Goal: Task Accomplishment & Management: Use online tool/utility

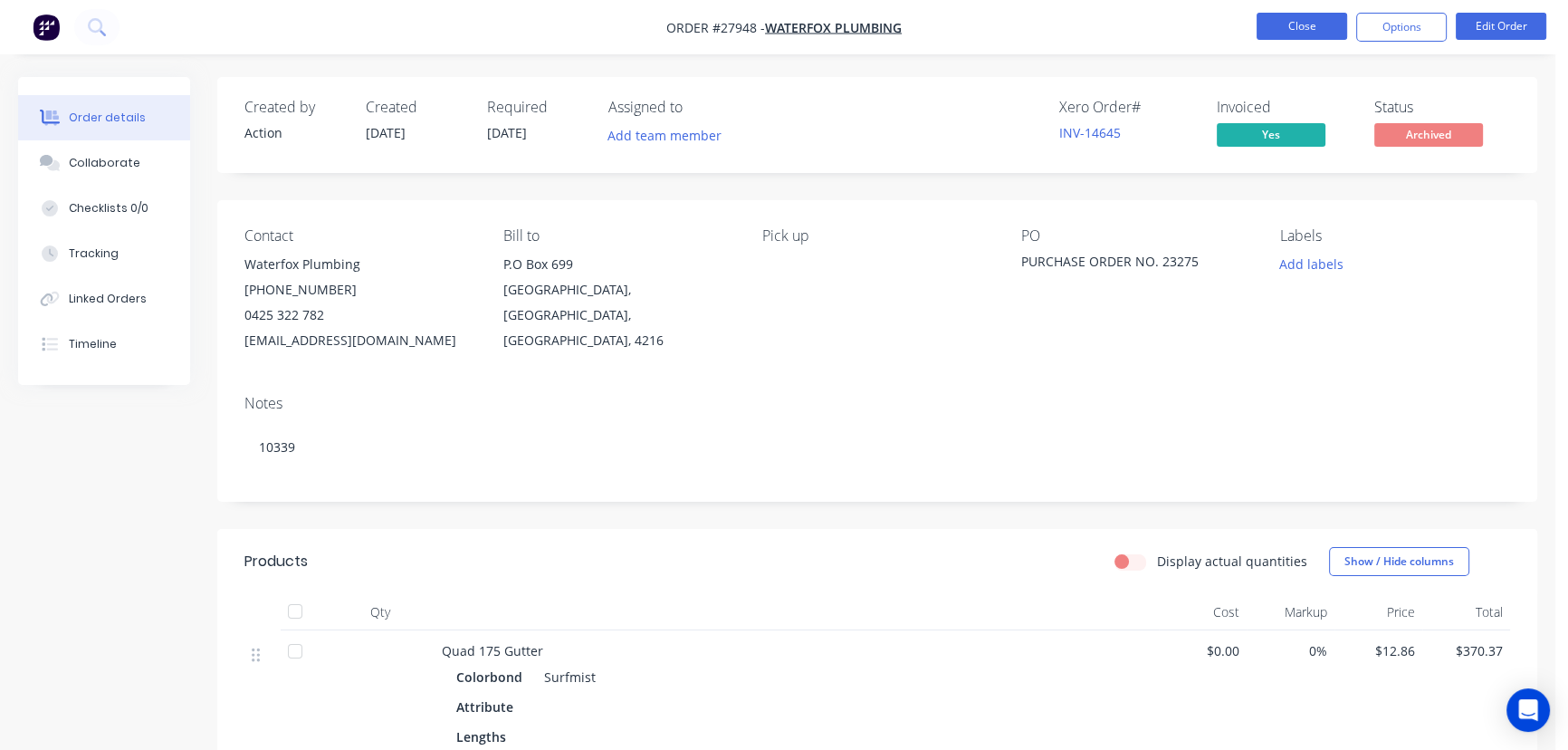
click at [1325, 31] on button "Close" at bounding box center [1301, 26] width 90 height 27
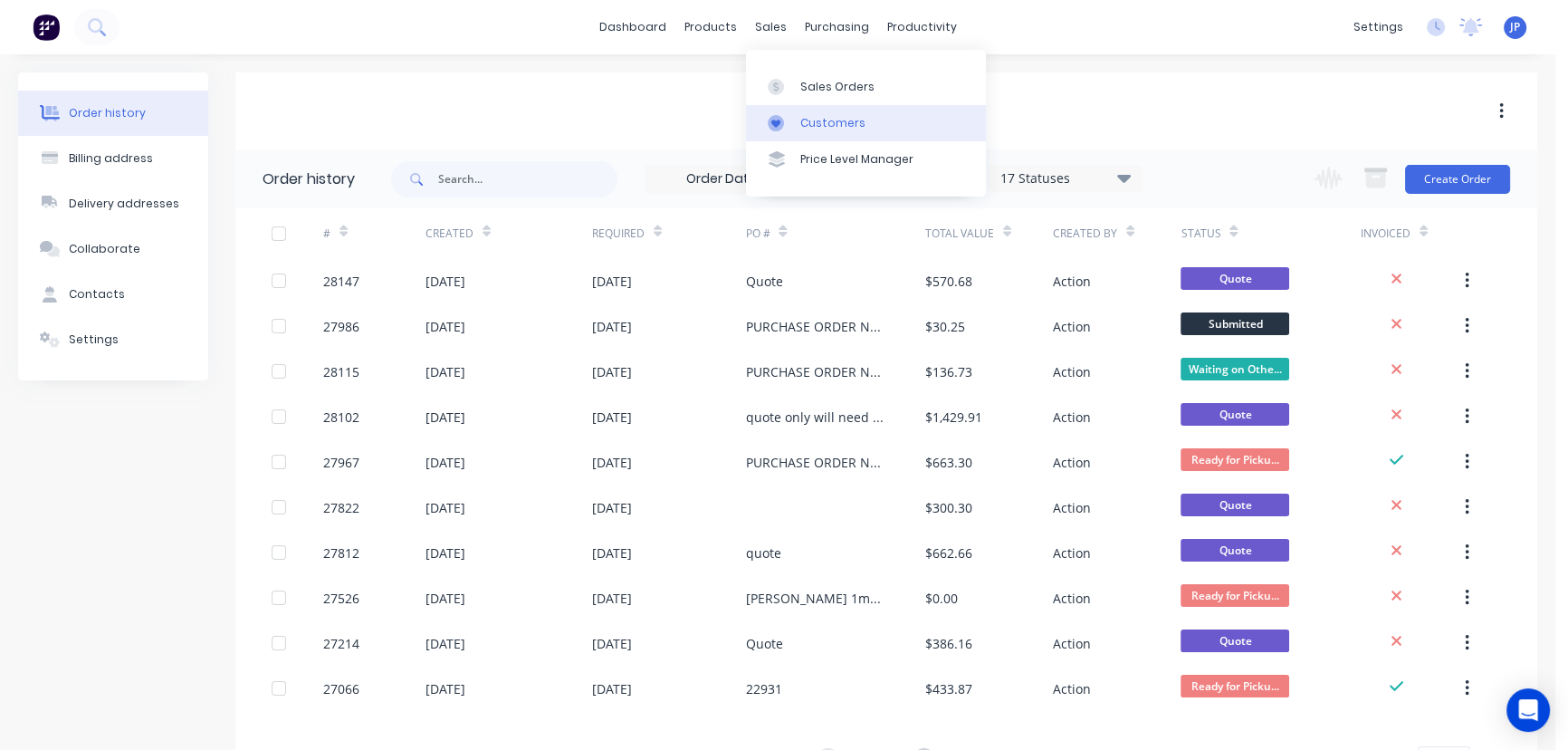
click at [802, 112] on link "Customers" at bounding box center [866, 123] width 240 height 36
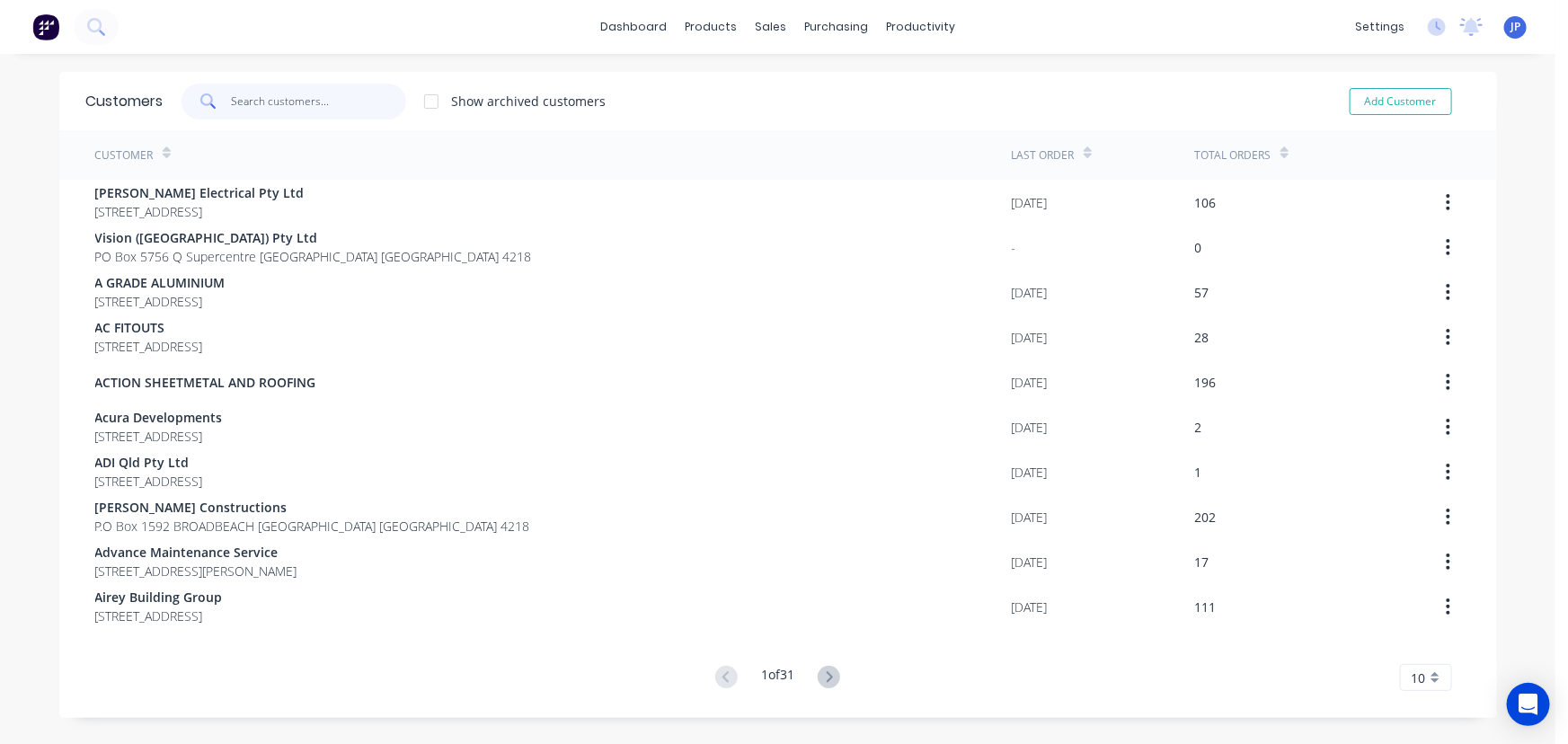
click at [285, 97] on input "text" at bounding box center [319, 101] width 176 height 36
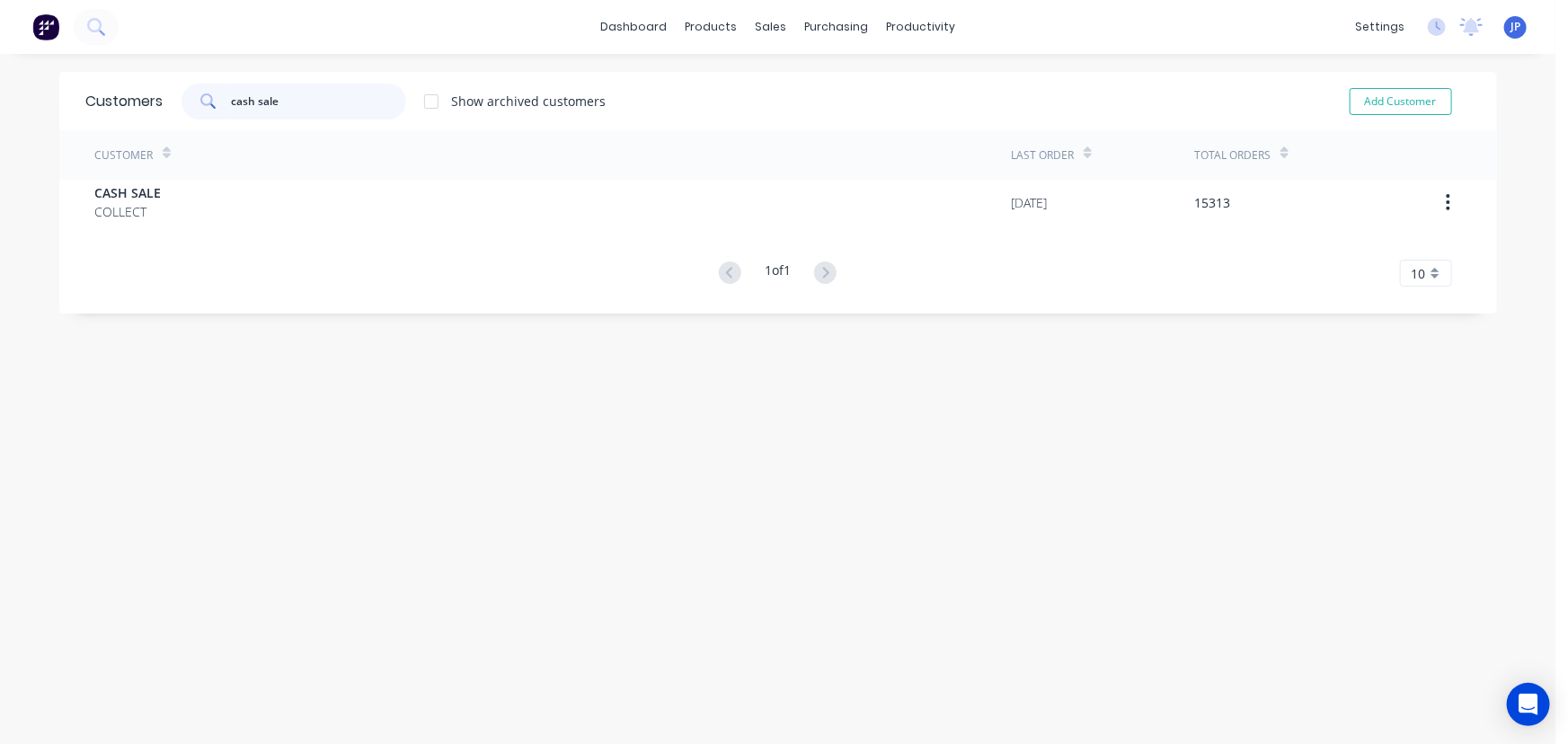
type input "cash sale"
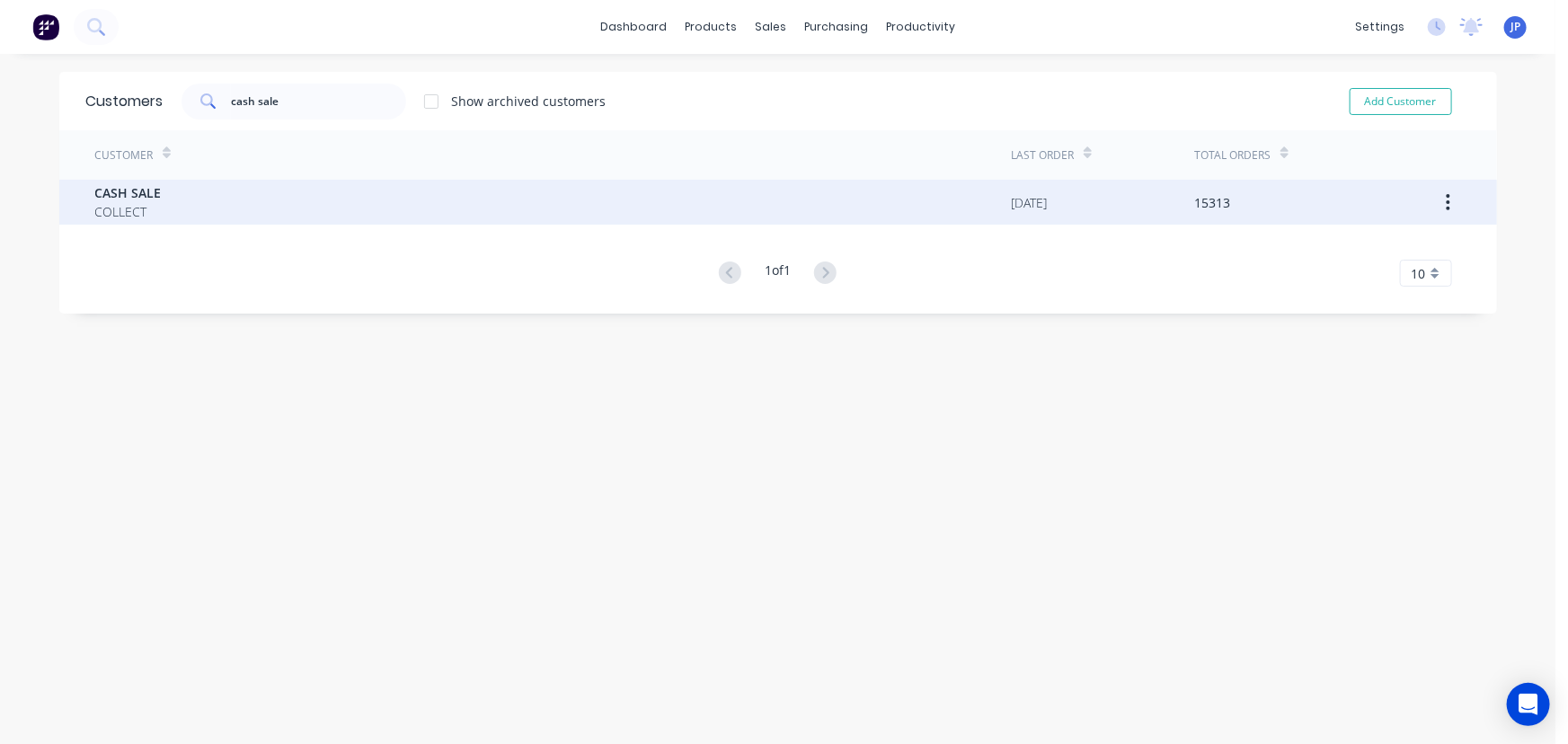
click at [126, 188] on span "CASH SALE" at bounding box center [128, 193] width 67 height 19
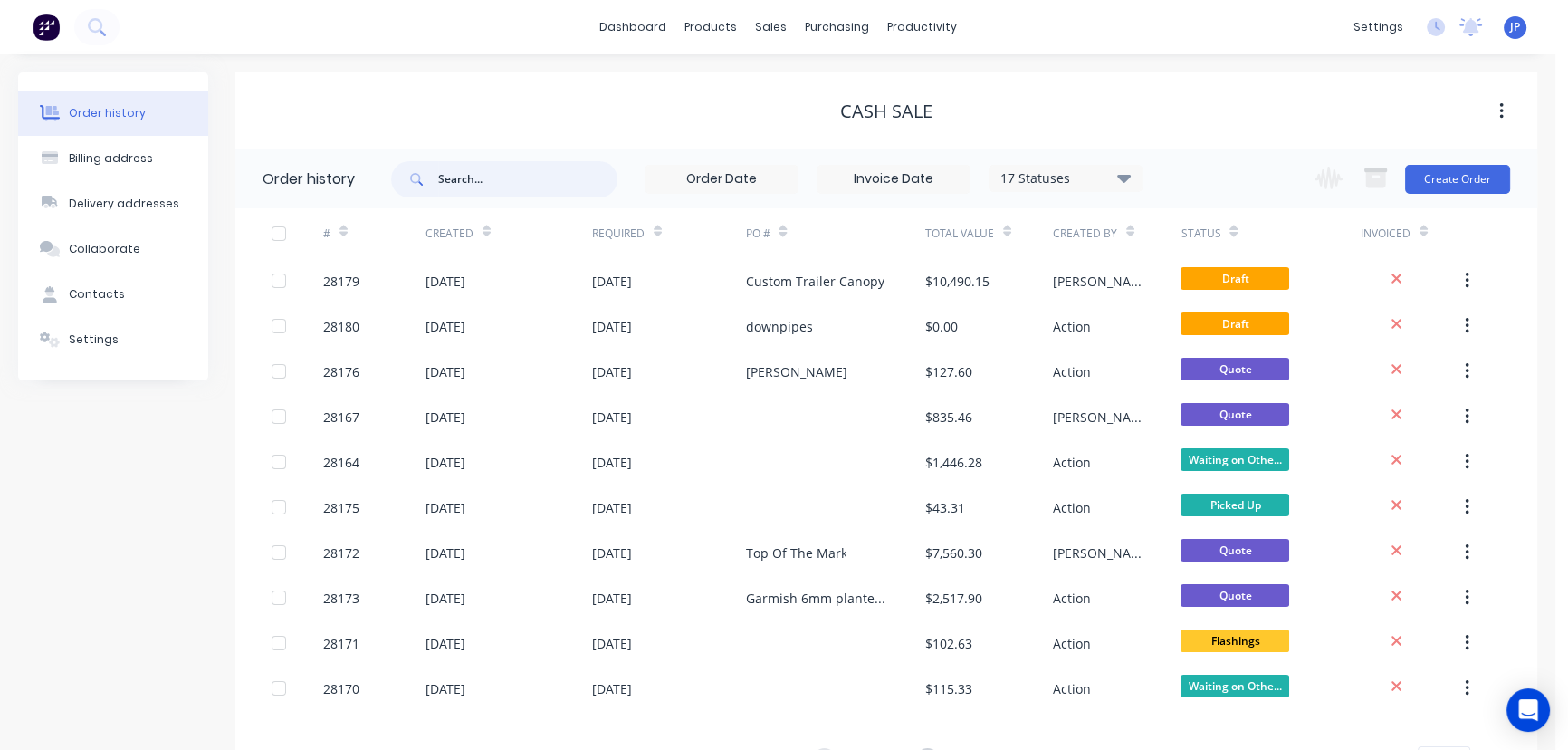
click at [452, 178] on input "text" at bounding box center [528, 179] width 179 height 36
type input "28165"
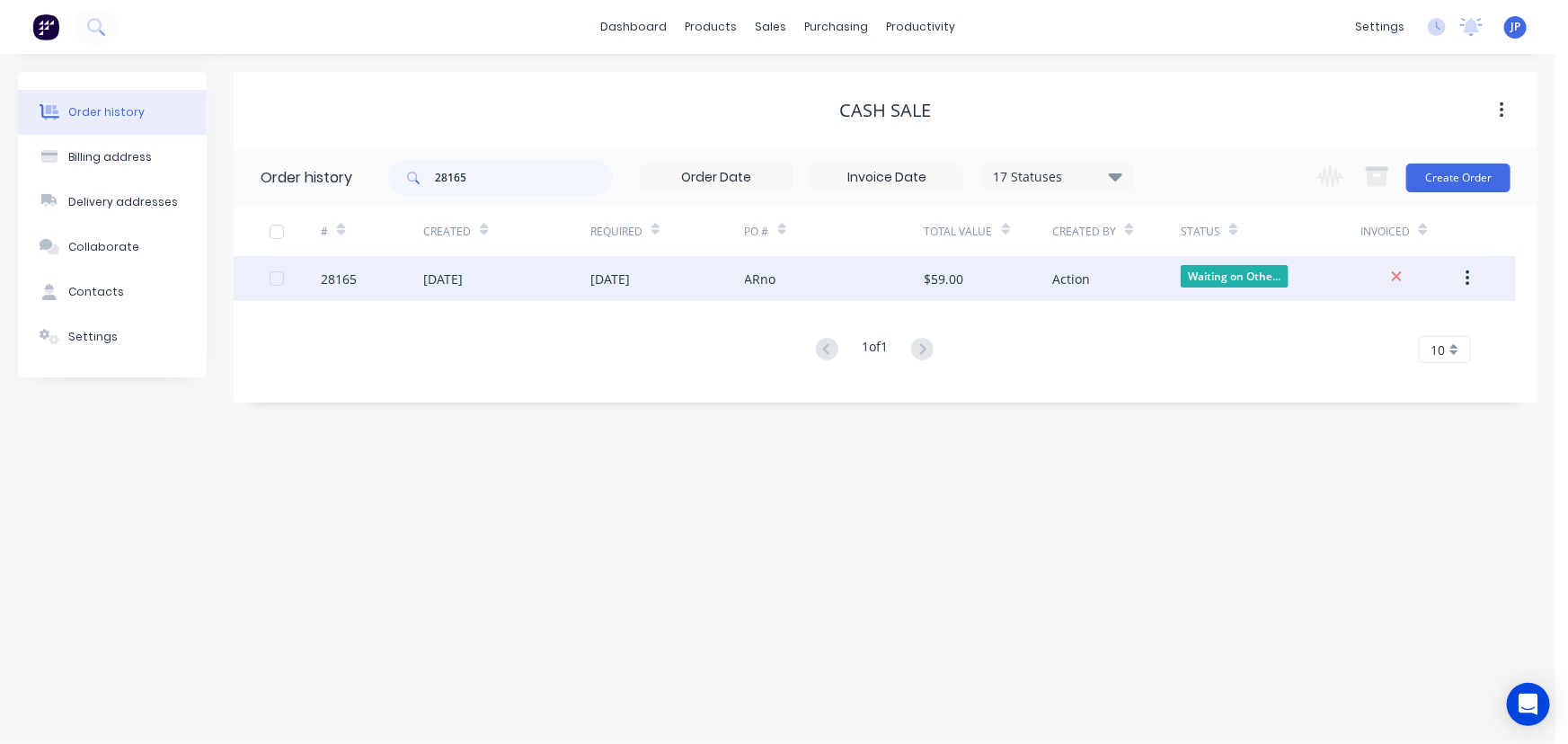
click at [445, 266] on div "[DATE]" at bounding box center [506, 278] width 167 height 45
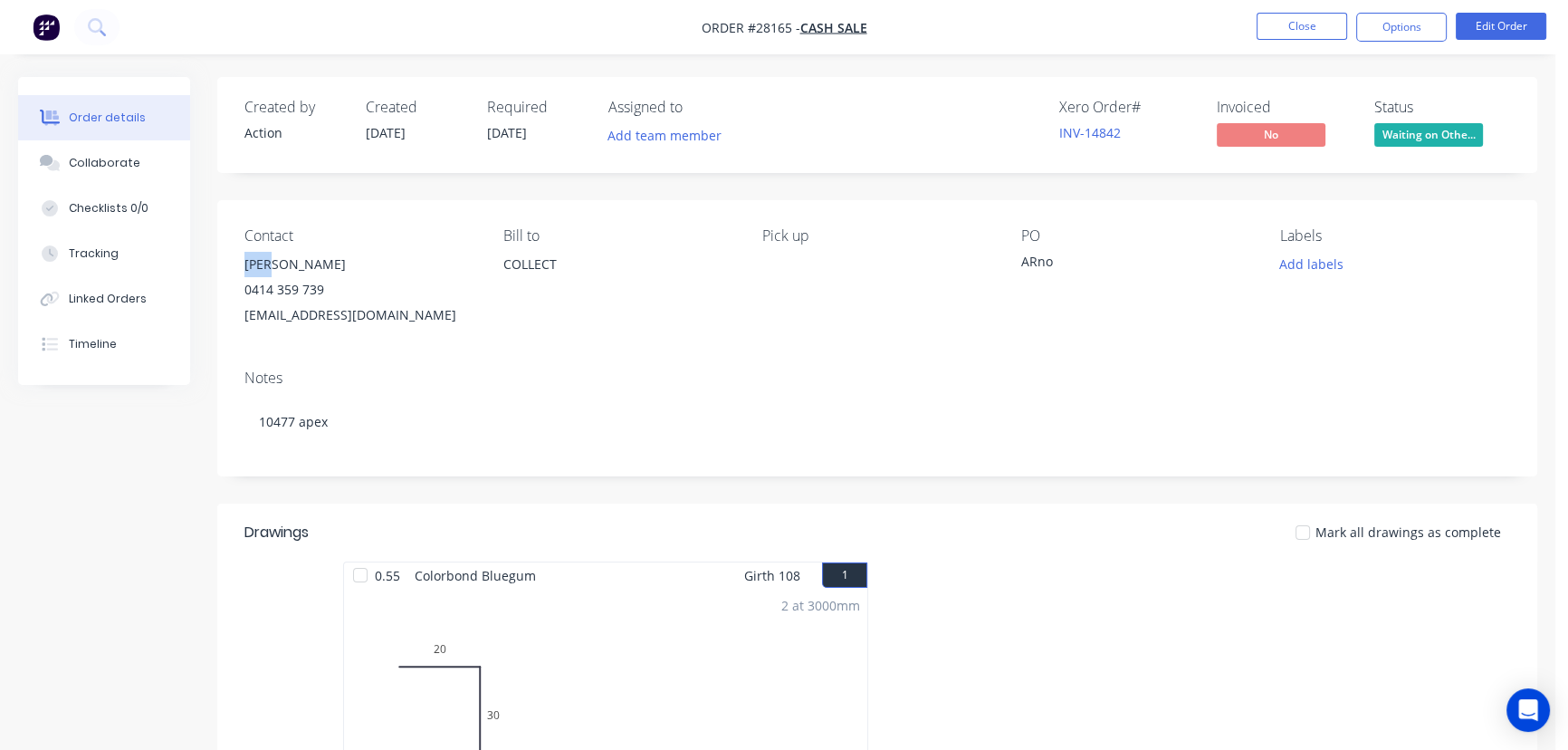
drag, startPoint x: 290, startPoint y: 266, endPoint x: 237, endPoint y: 270, distance: 53.2
click at [237, 270] on div "Contact [PERSON_NAME] [PHONE_NUMBER] [EMAIL_ADDRESS][DOMAIN_NAME] [PERSON_NAME]…" at bounding box center [876, 277] width 1320 height 155
copy div "[PERSON_NAME]"
click at [1392, 36] on button "Options" at bounding box center [1402, 27] width 90 height 29
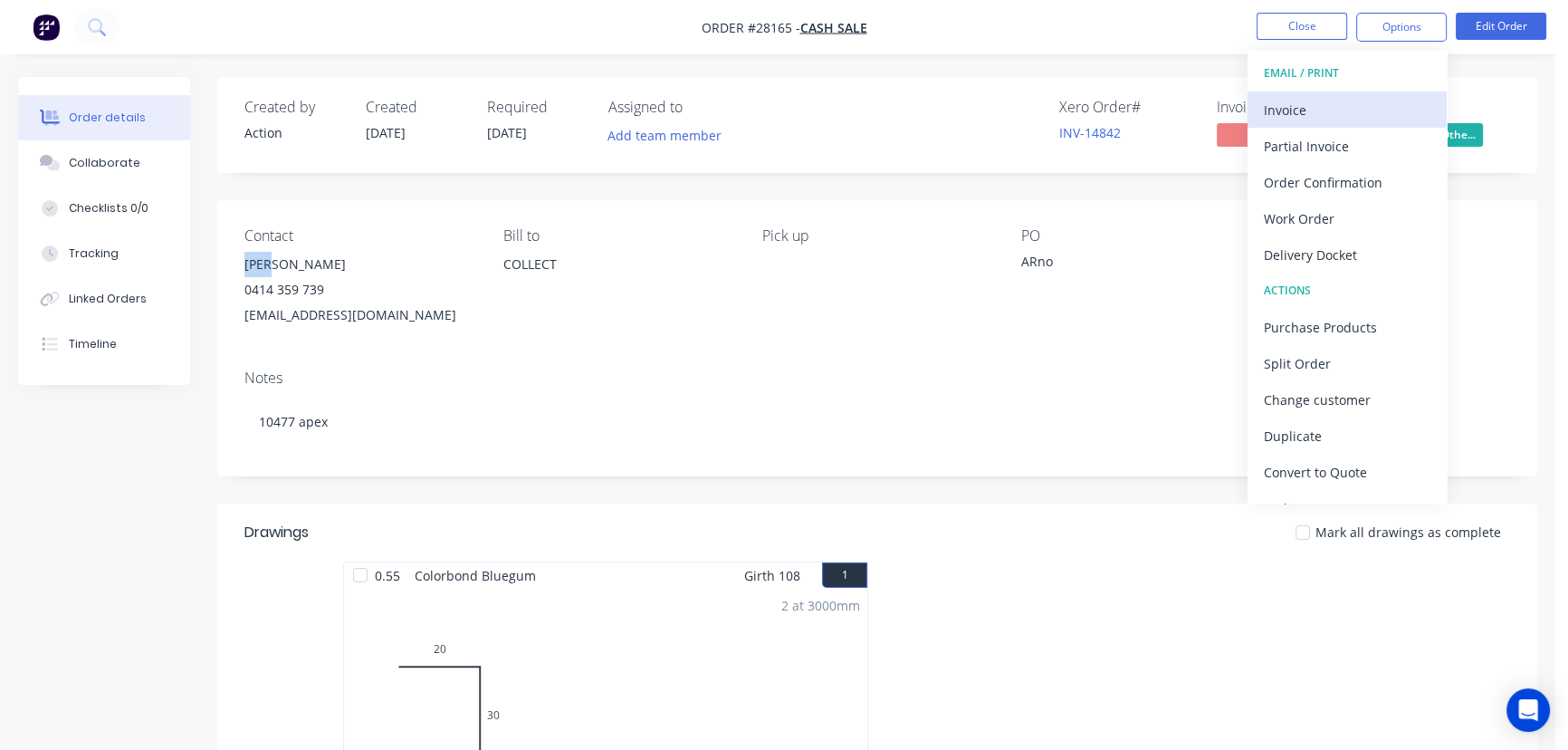
click at [1310, 118] on div "Invoice" at bounding box center [1347, 110] width 166 height 26
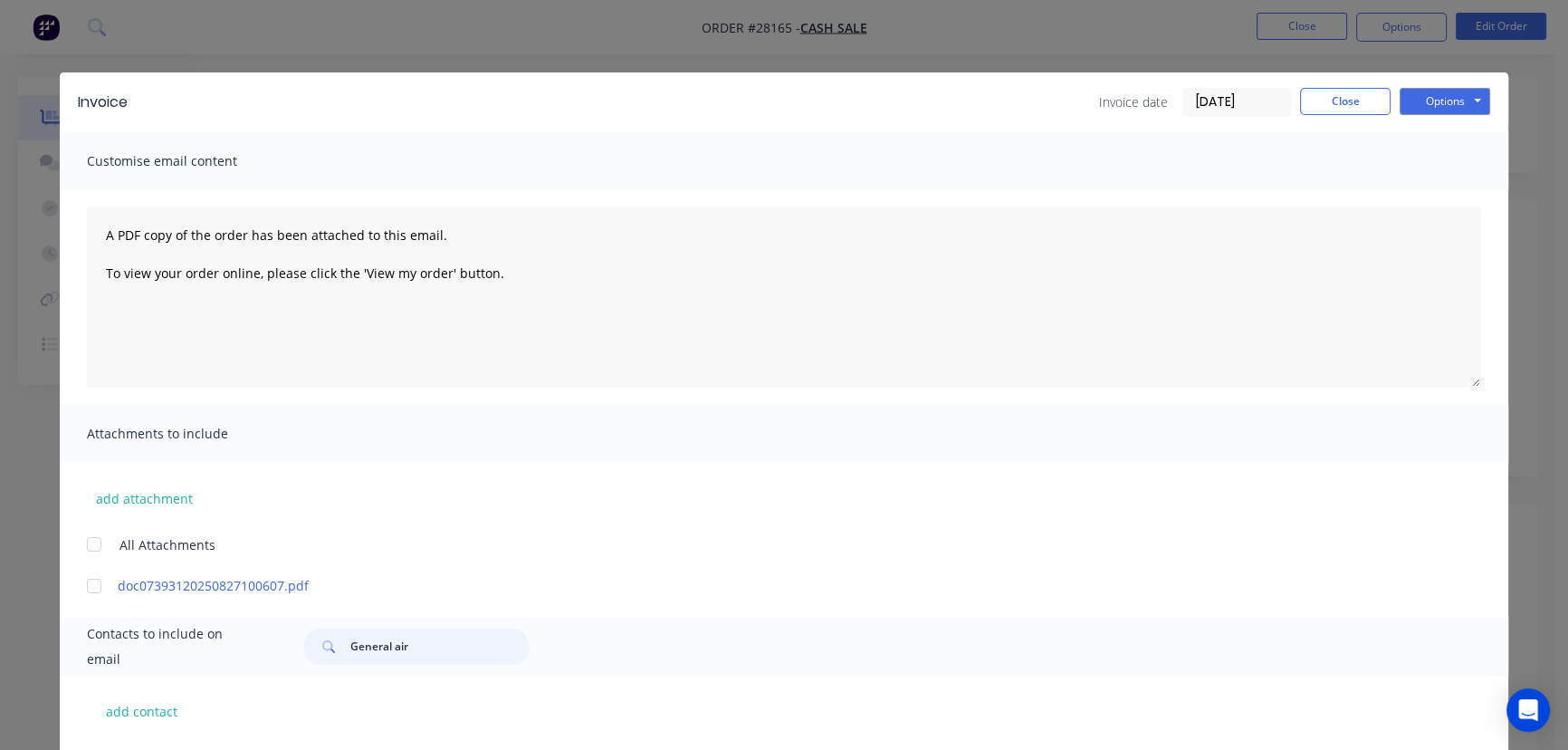
drag, startPoint x: 402, startPoint y: 647, endPoint x: 317, endPoint y: 652, distance: 85.1
click at [317, 652] on div "General air" at bounding box center [416, 646] width 227 height 36
paste input "[PERSON_NAME]"
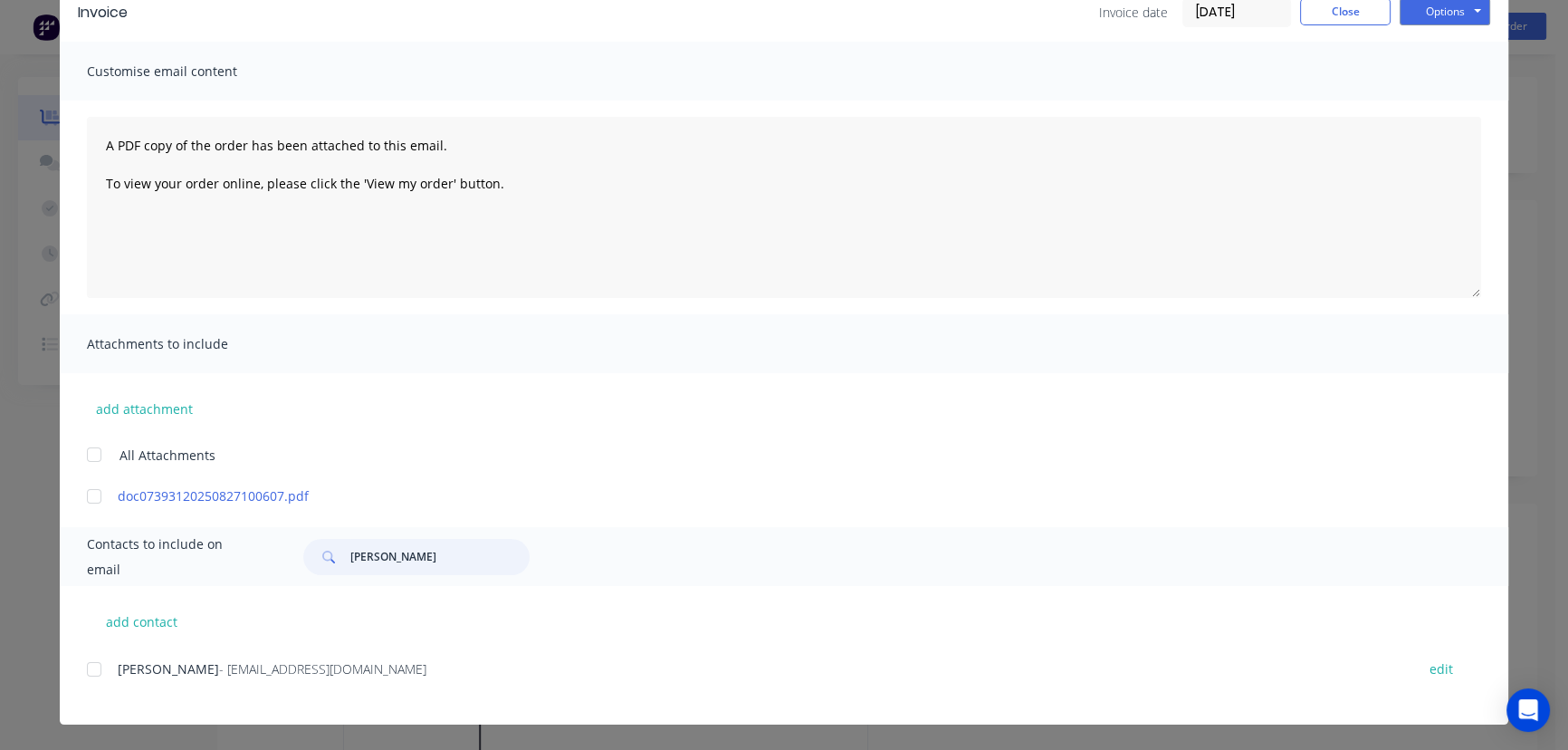
type input "[PERSON_NAME]"
drag, startPoint x: 259, startPoint y: 674, endPoint x: 113, endPoint y: 685, distance: 146.4
click at [113, 685] on div "Arno - [EMAIL_ADDRESS][DOMAIN_NAME] edit" at bounding box center [798, 679] width 1422 height 46
copy div "Arno - [EMAIL_ADDRESS][DOMAIN_NAME]"
click at [1432, 14] on button "Options" at bounding box center [1444, 12] width 90 height 27
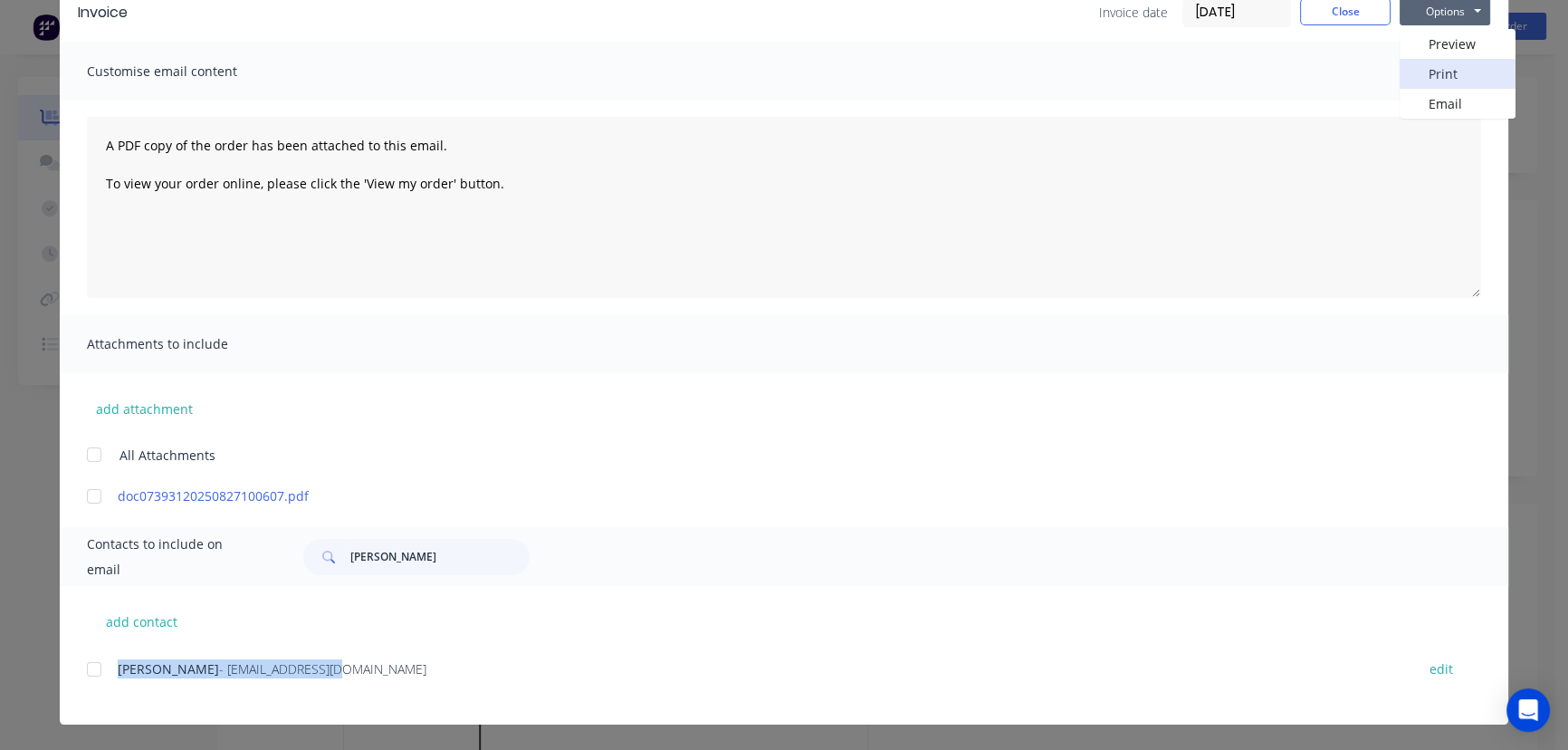
click at [1440, 76] on button "Print" at bounding box center [1457, 74] width 116 height 30
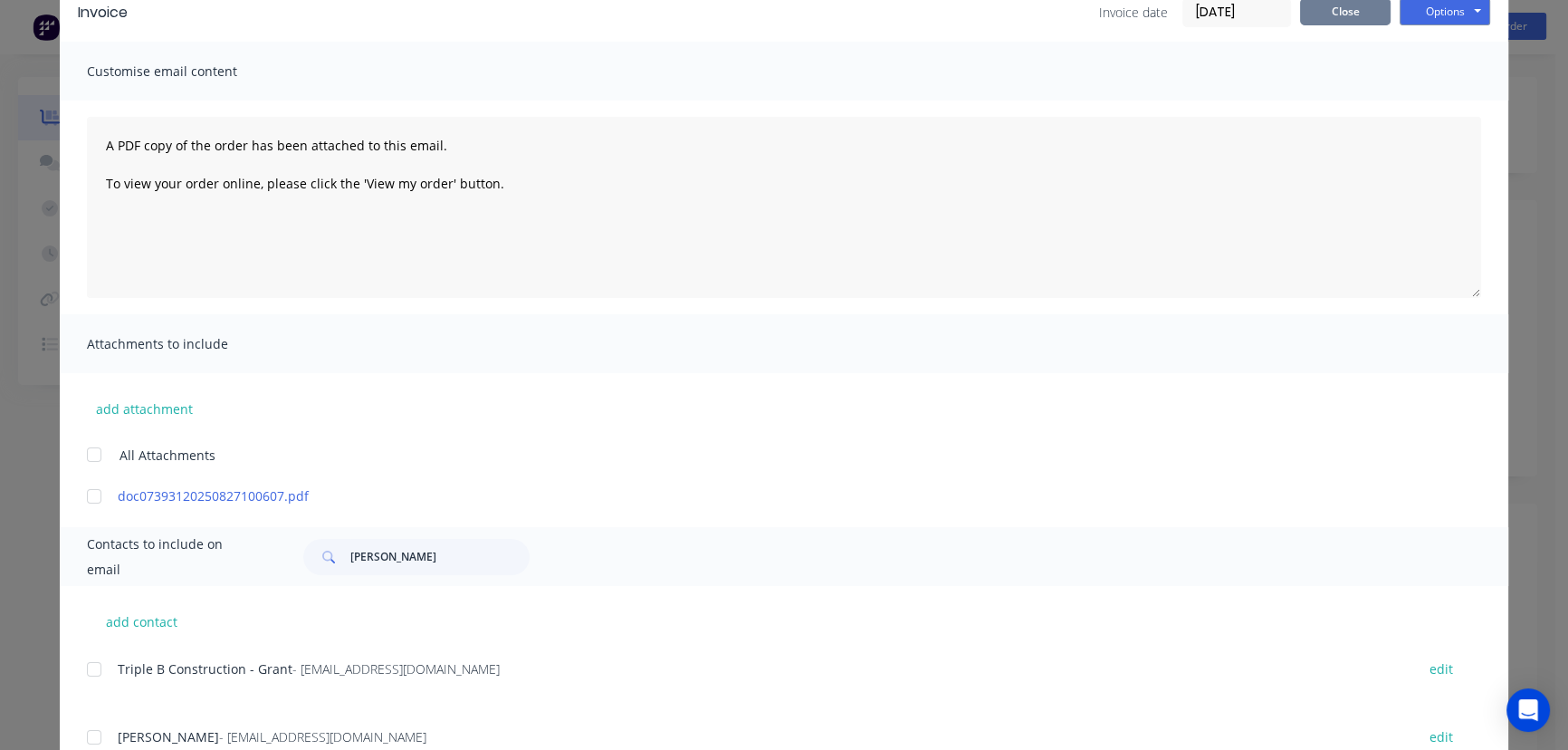
click at [1315, 13] on button "Close" at bounding box center [1345, 12] width 90 height 27
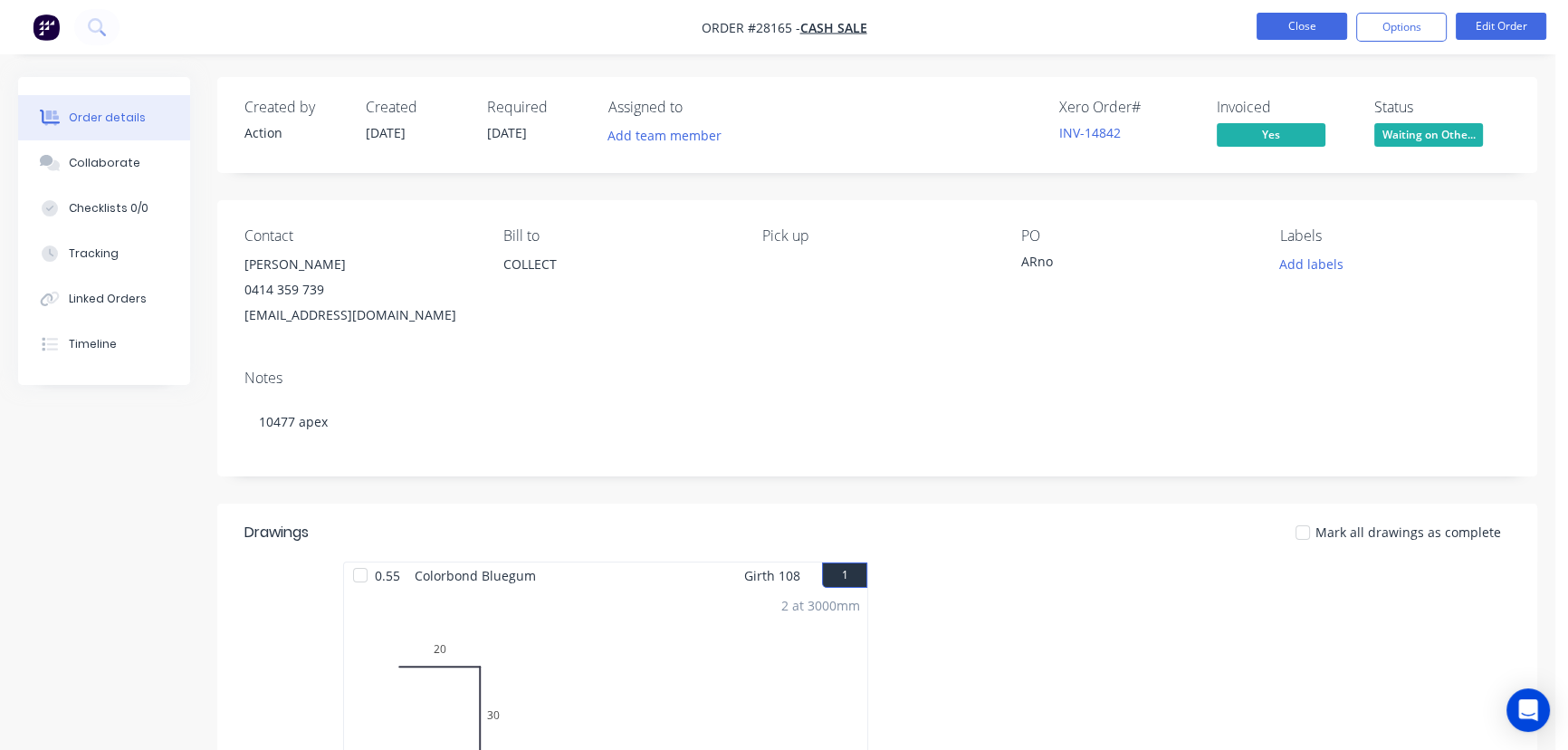
click at [1304, 28] on button "Close" at bounding box center [1301, 26] width 90 height 27
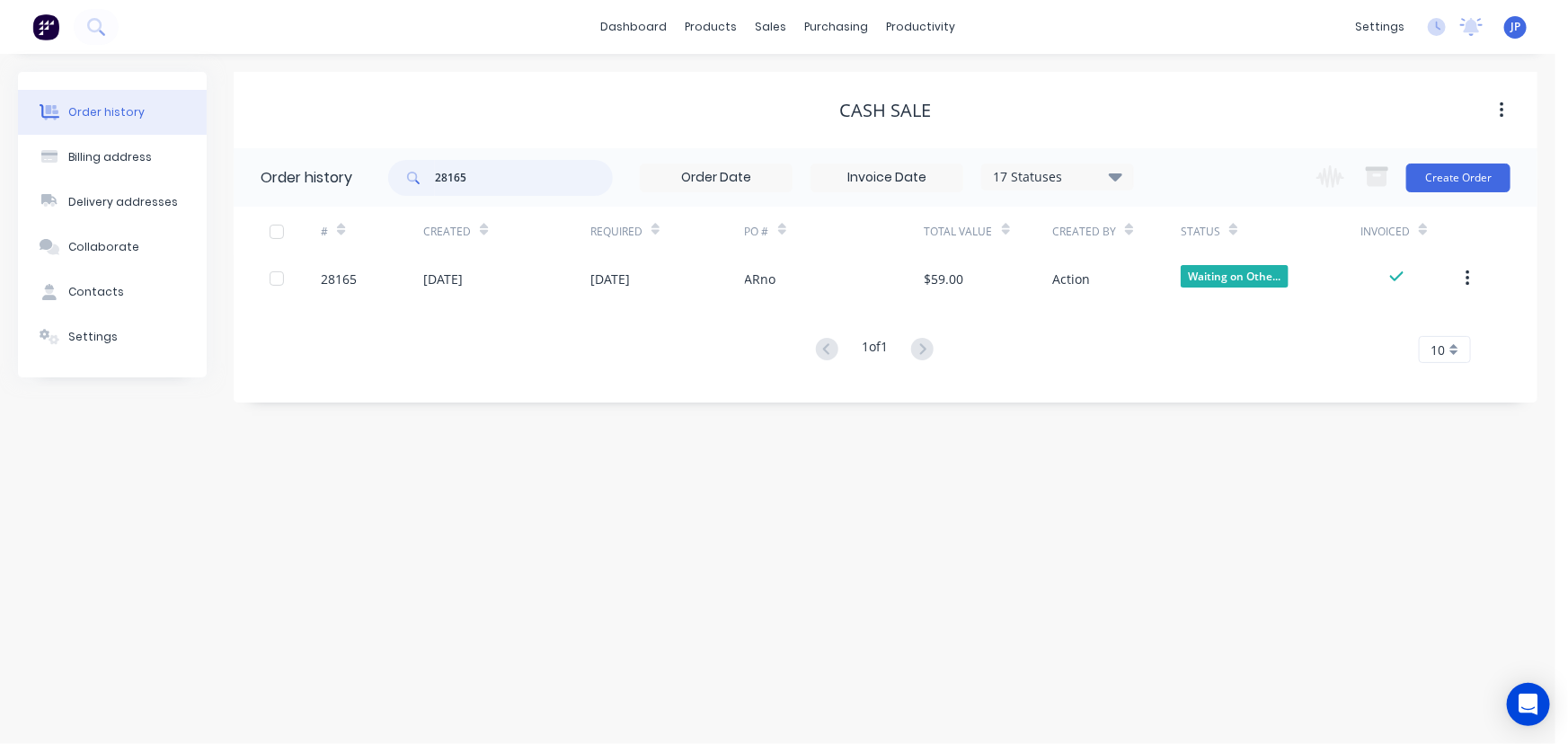
drag, startPoint x: 471, startPoint y: 179, endPoint x: 412, endPoint y: 182, distance: 59.1
click at [412, 182] on div "28165" at bounding box center [500, 178] width 225 height 36
type input "28164"
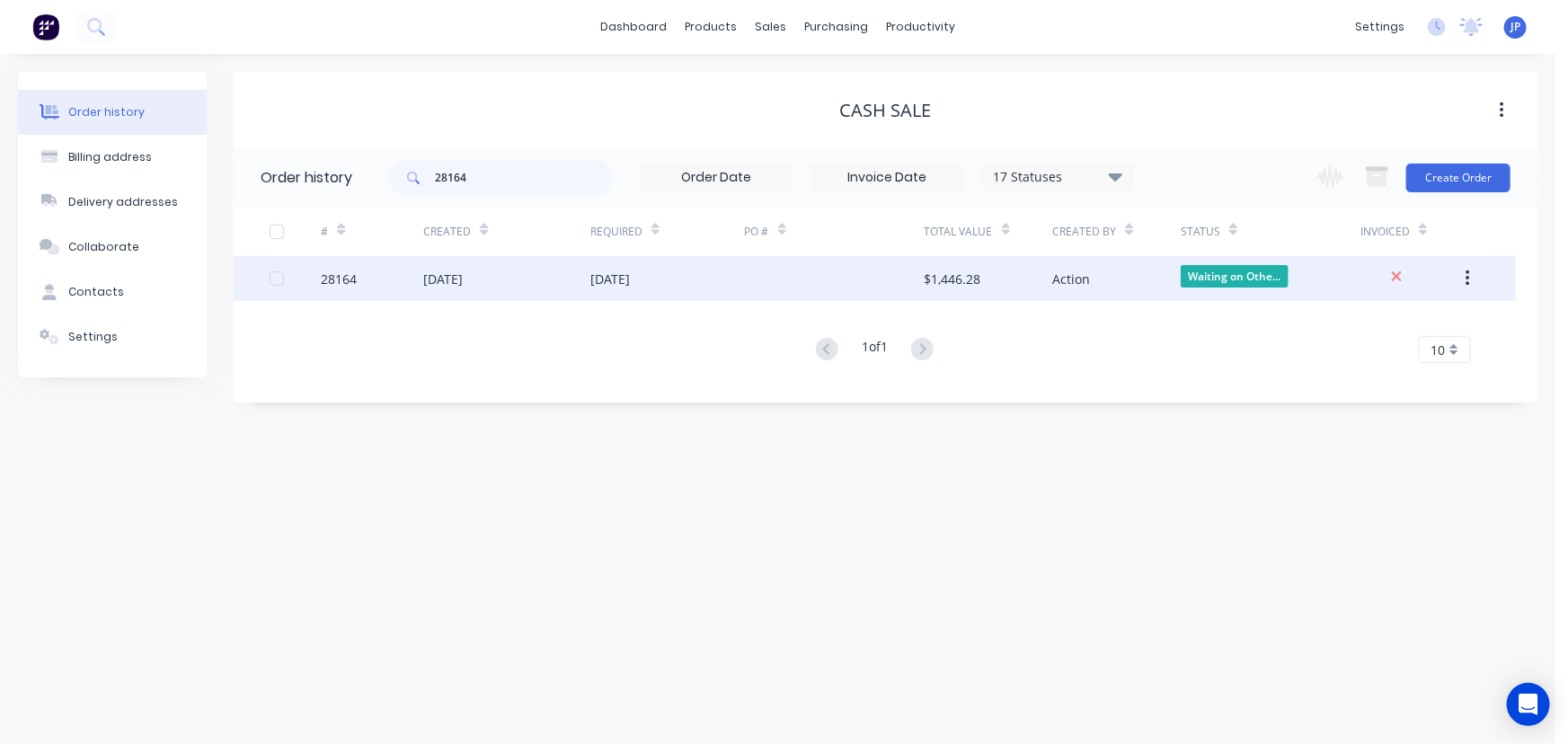
click at [462, 282] on div "[DATE]" at bounding box center [442, 279] width 40 height 19
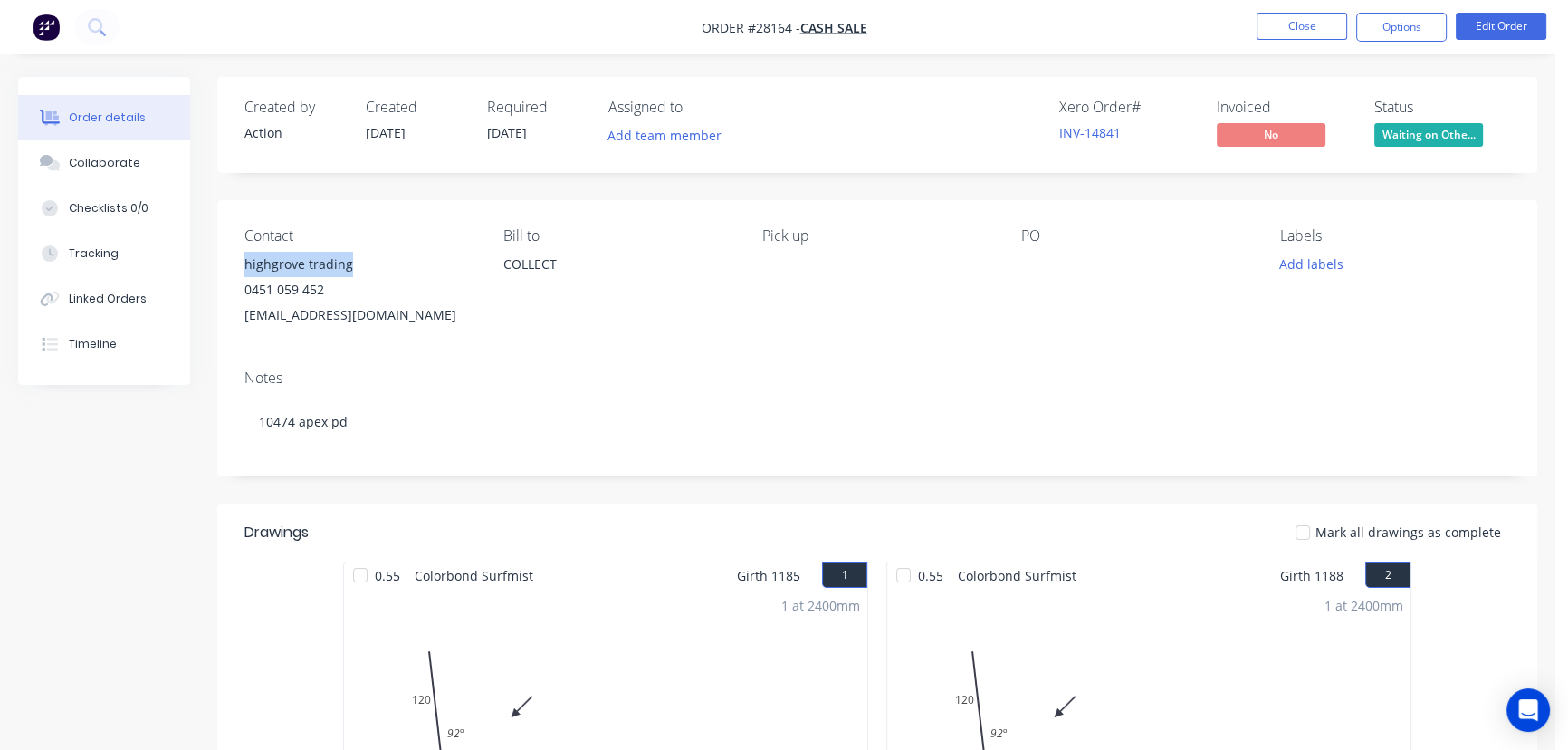
drag, startPoint x: 358, startPoint y: 256, endPoint x: 233, endPoint y: 266, distance: 125.4
click at [233, 266] on div "Contact highgrove trading 0451 059 452 [EMAIL_ADDRESS][DOMAIN_NAME] Bill to COL…" at bounding box center [876, 277] width 1320 height 155
copy div "highgrove trading"
click at [1382, 36] on button "Options" at bounding box center [1402, 27] width 90 height 29
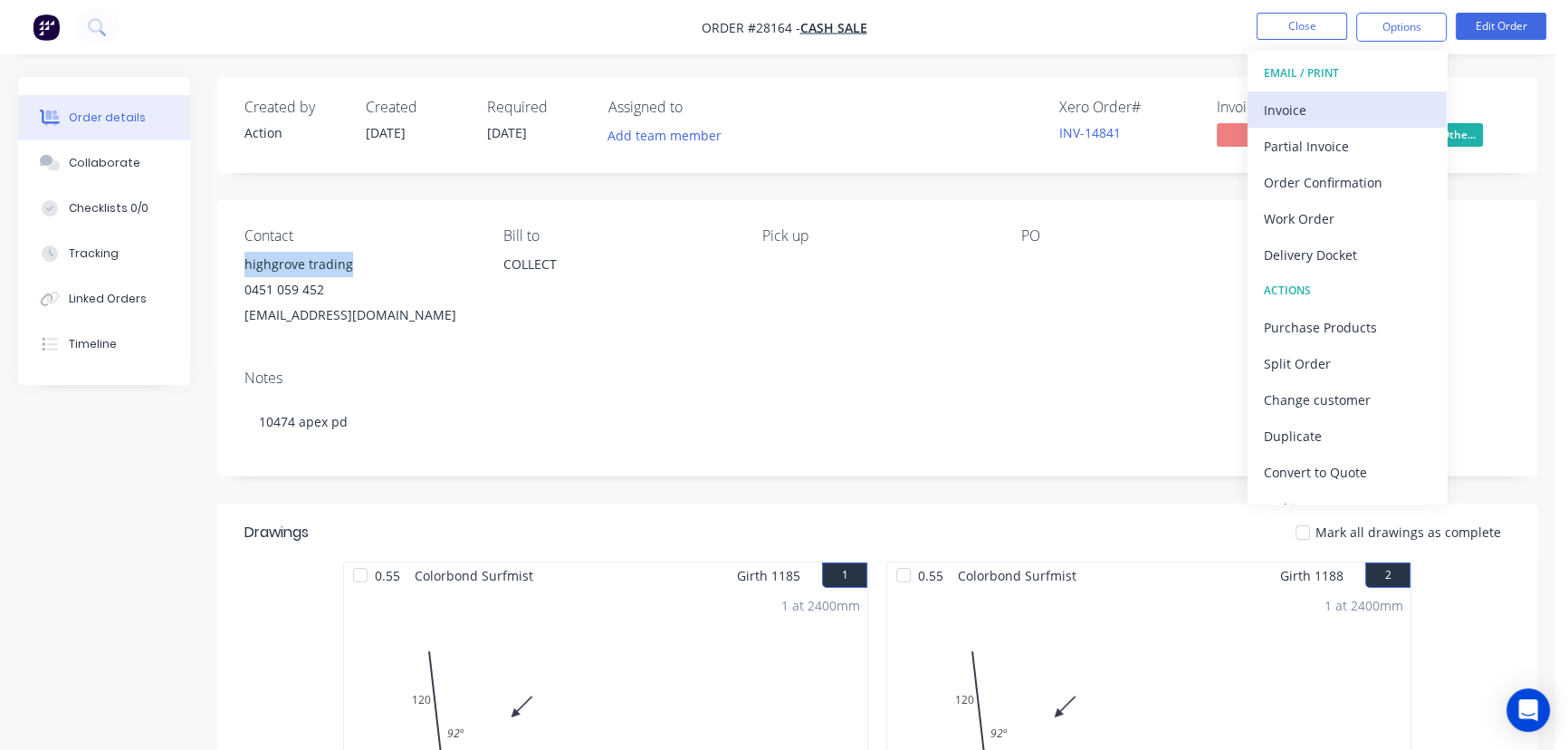
click at [1293, 108] on div "Invoice" at bounding box center [1347, 110] width 166 height 26
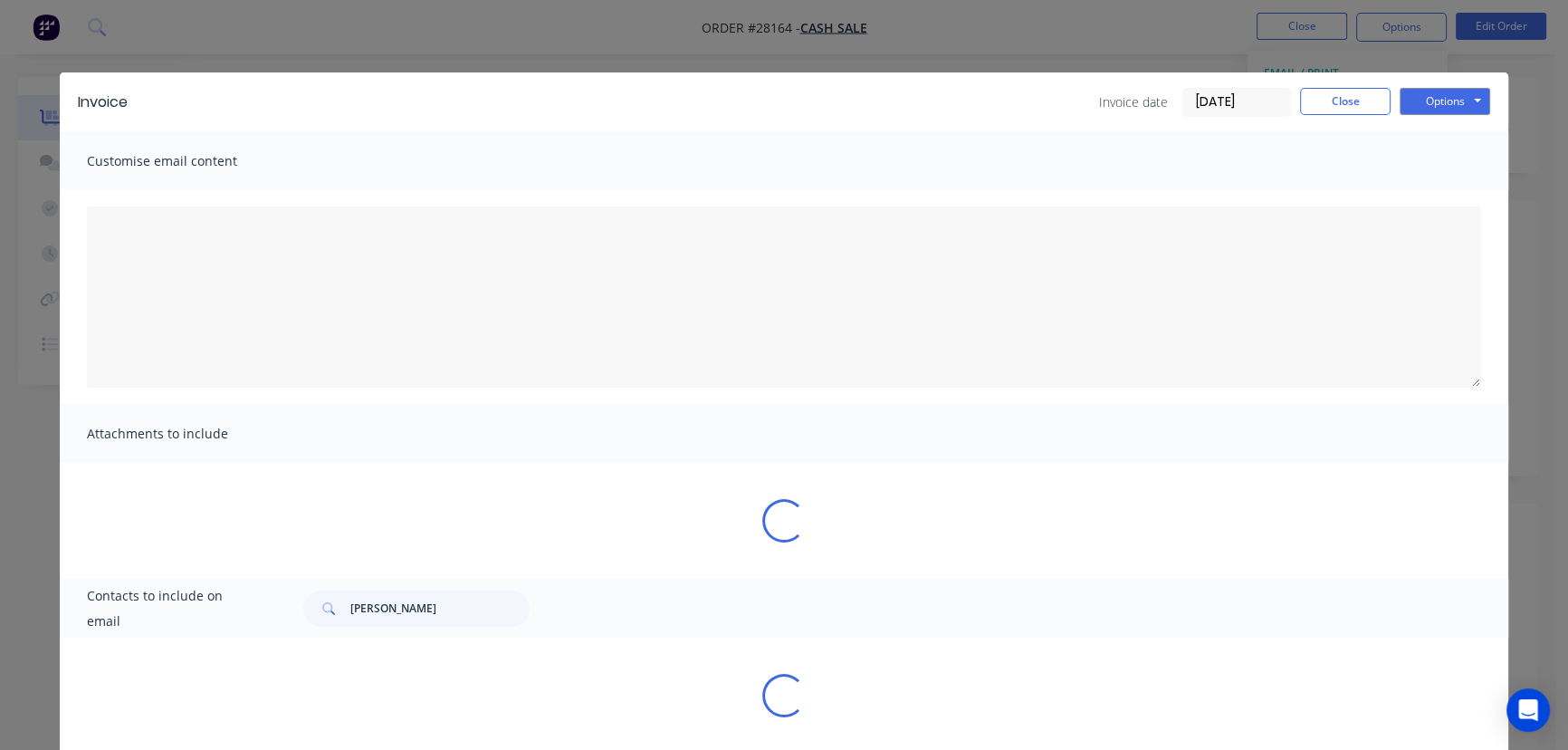
type textarea "A PDF copy of the order has been attached to this email. To view your order onl…"
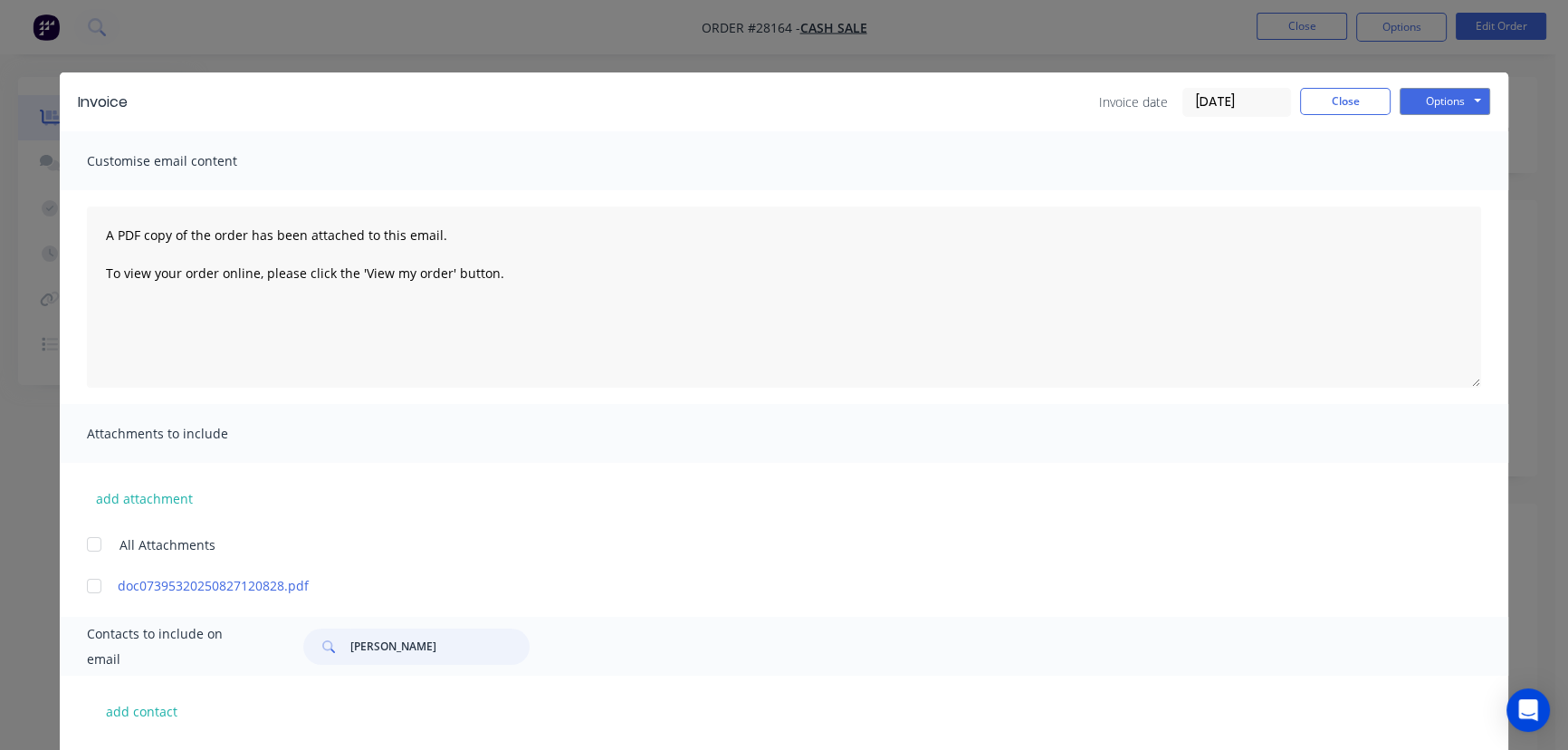
drag, startPoint x: 382, startPoint y: 649, endPoint x: 335, endPoint y: 649, distance: 47.0
click at [335, 649] on div "[PERSON_NAME]" at bounding box center [416, 646] width 227 height 36
paste input "highgrove trading"
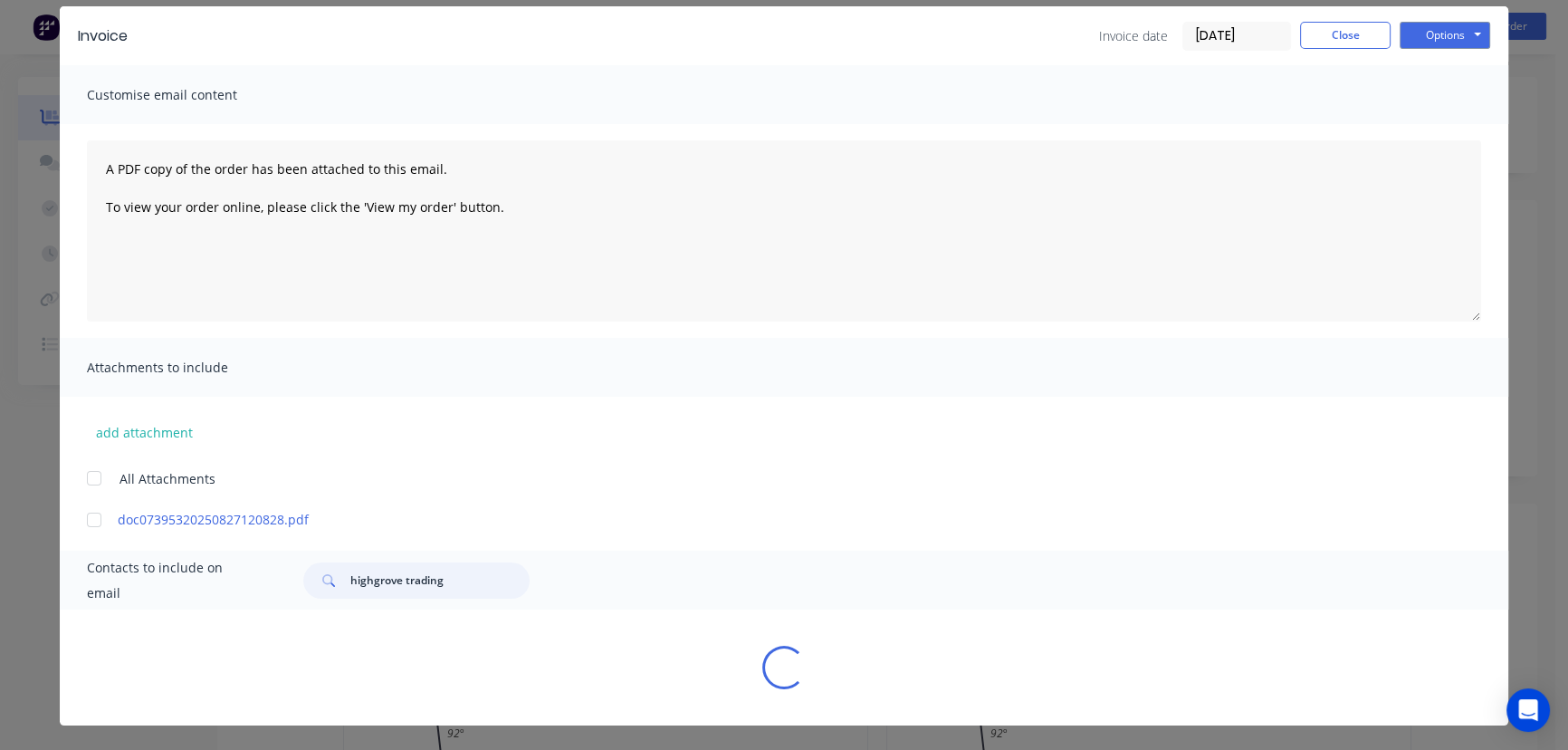
scroll to position [157, 0]
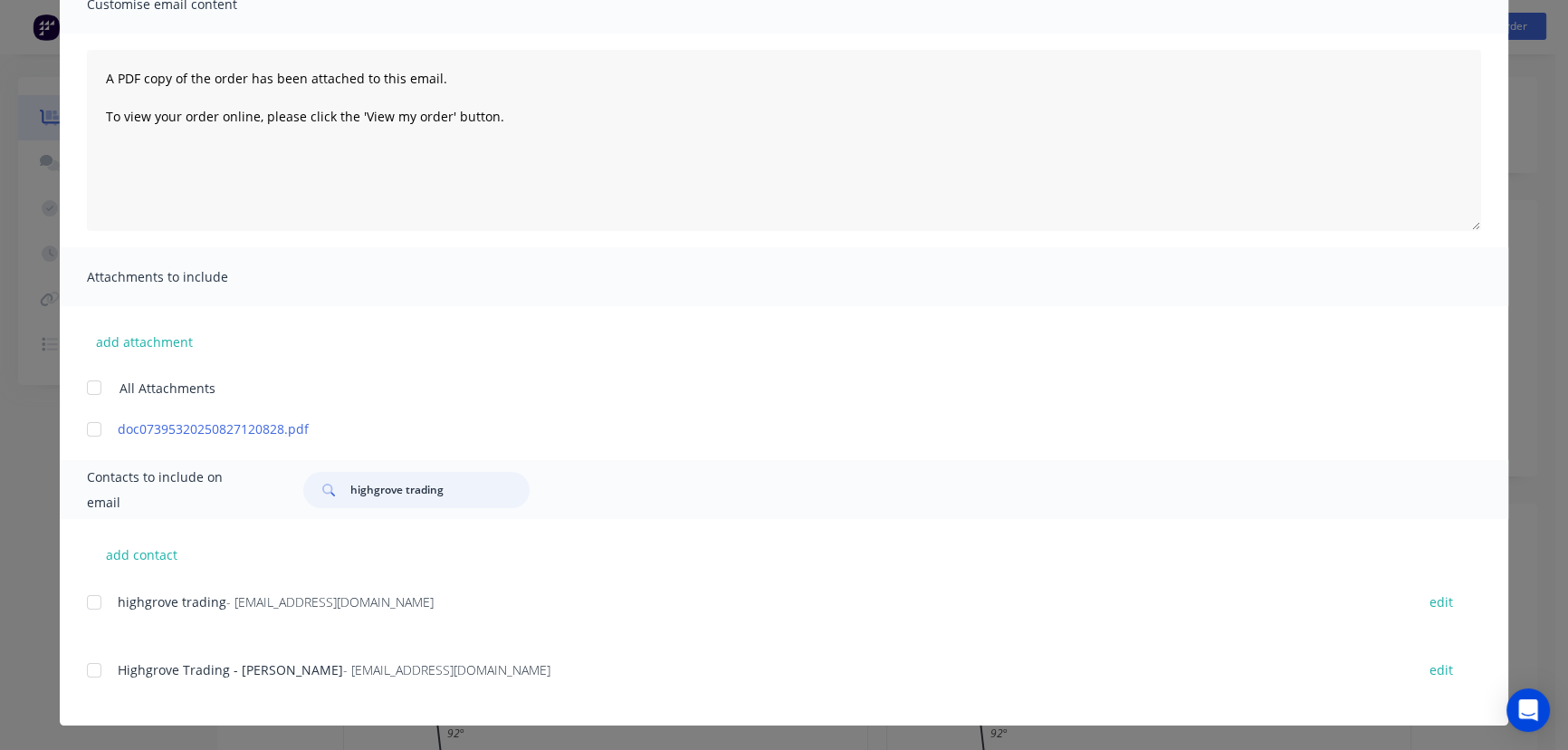
type input "highgrove trading"
drag, startPoint x: 426, startPoint y: 610, endPoint x: 72, endPoint y: 611, distance: 354.0
click at [72, 611] on div "add contact highgrove trading - [EMAIL_ADDRESS][DOMAIN_NAME] edit Highgrove Tra…" at bounding box center [783, 622] width 1448 height 206
copy div "highgrove trading - [EMAIL_ADDRESS][DOMAIN_NAME]"
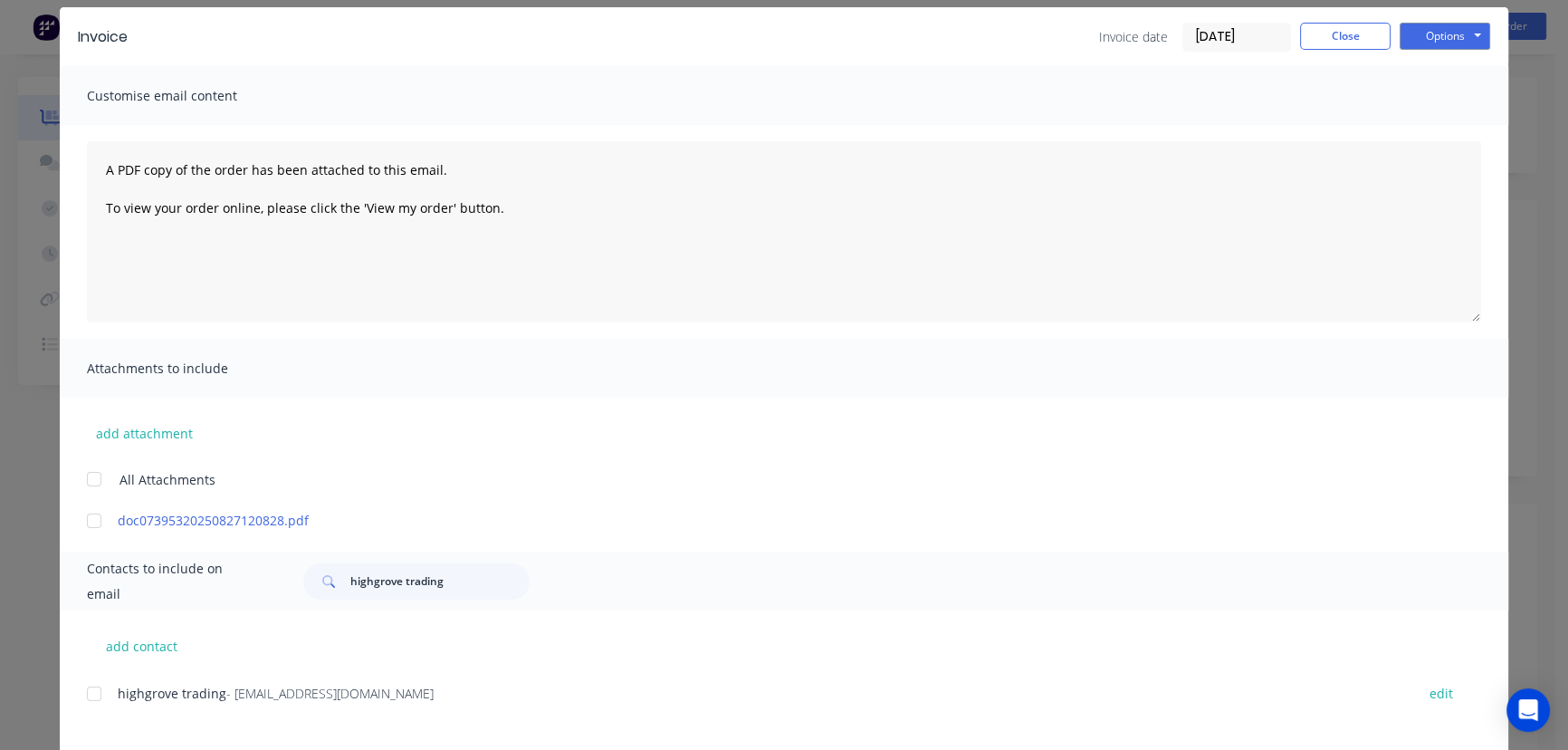
scroll to position [0, 0]
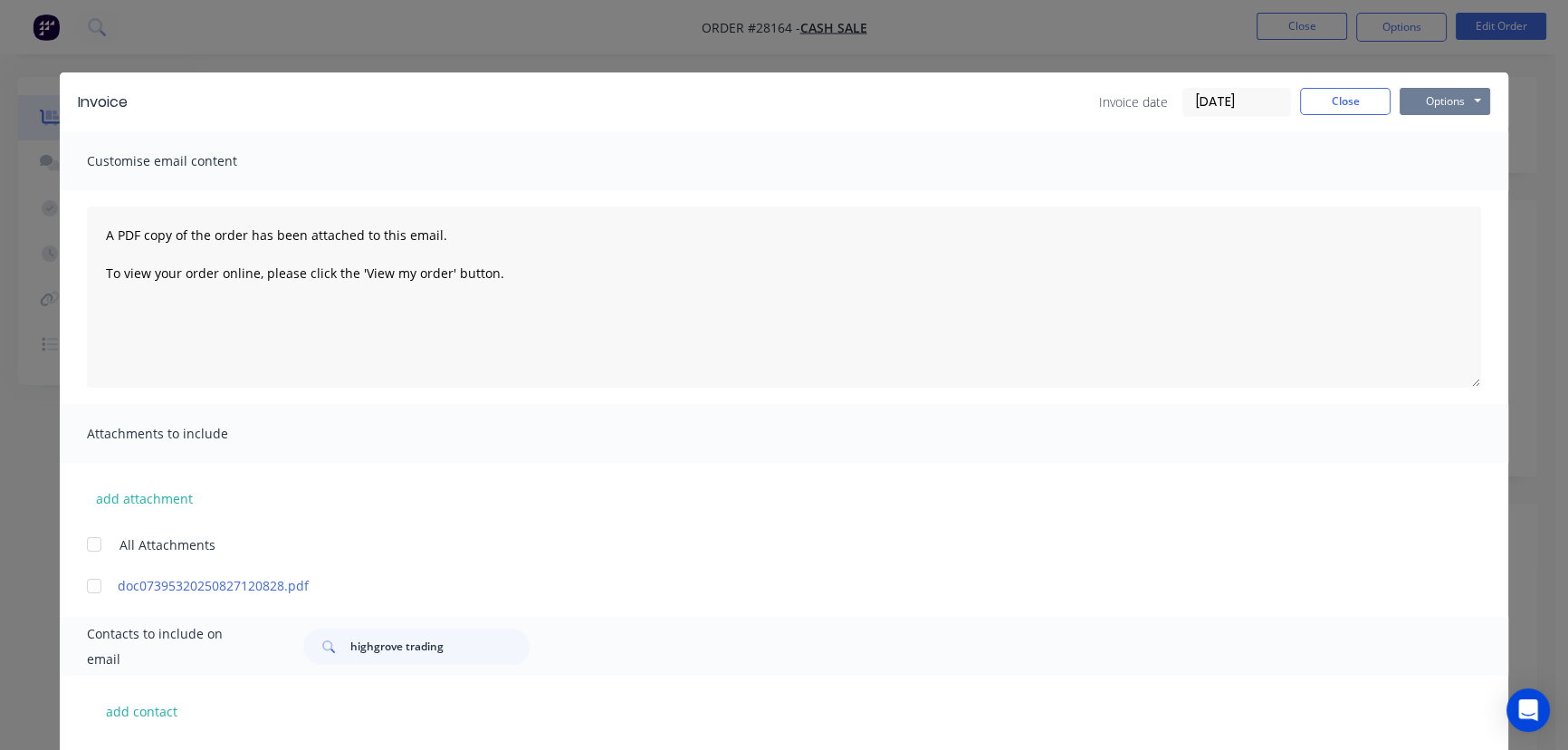
click at [1442, 98] on button "Options" at bounding box center [1444, 101] width 90 height 27
click at [1429, 166] on button "Print" at bounding box center [1457, 163] width 116 height 30
click at [1317, 106] on button "Close" at bounding box center [1345, 101] width 90 height 27
